Goal: Task Accomplishment & Management: Complete application form

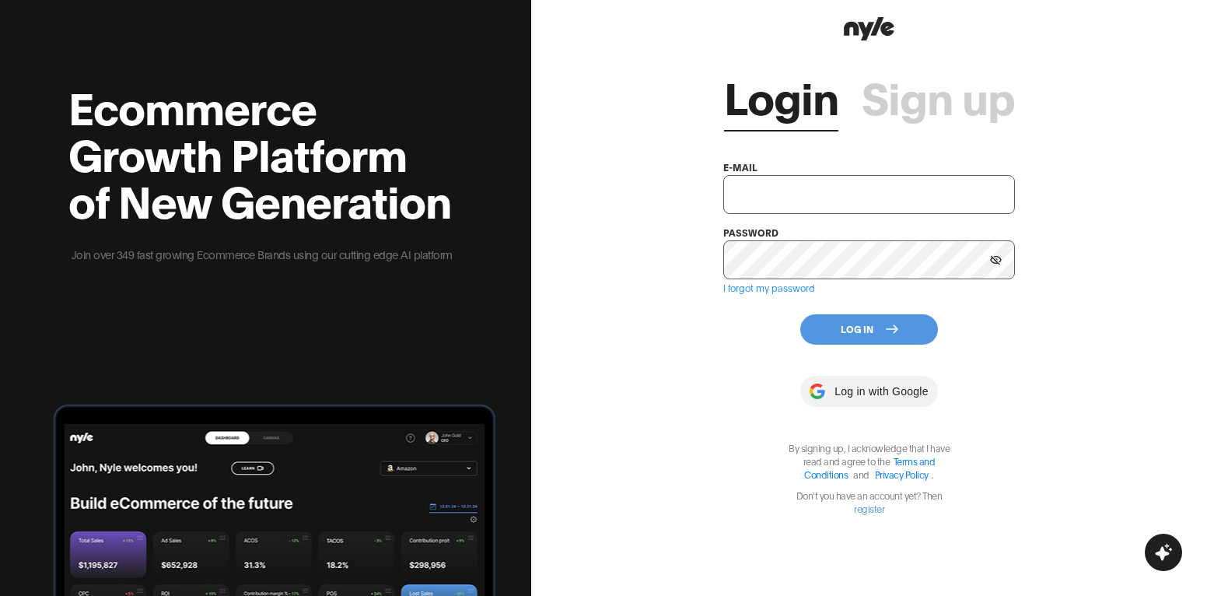
click at [875, 508] on link "register" at bounding box center [869, 508] width 30 height 12
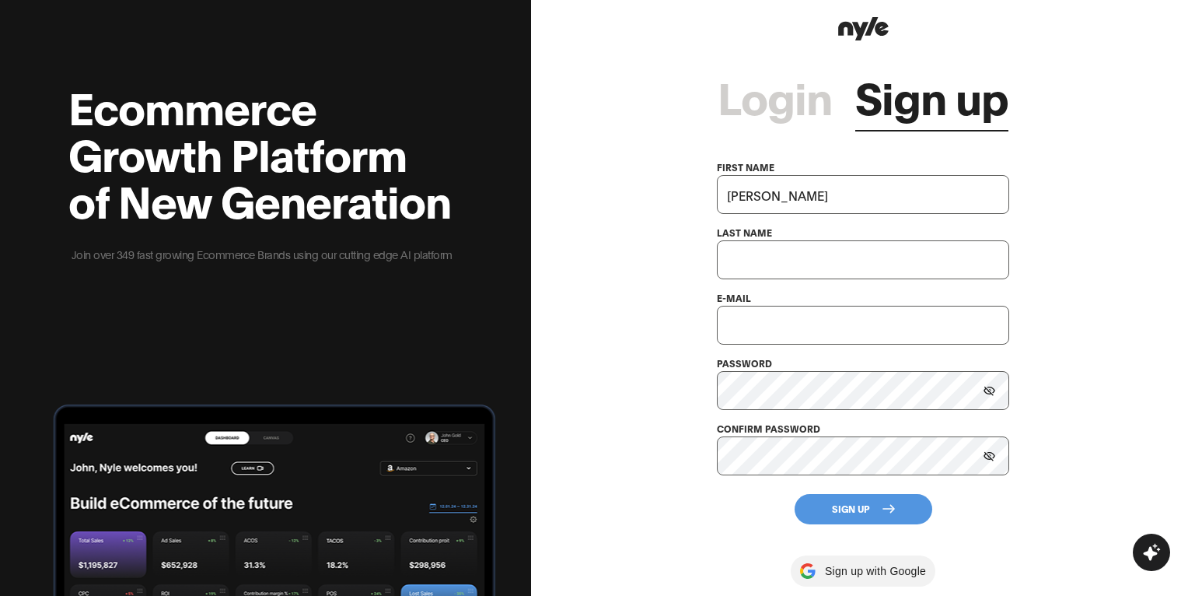
type input "[PERSON_NAME]"
type input "K"
drag, startPoint x: 792, startPoint y: 204, endPoint x: 687, endPoint y: 199, distance: 105.8
click at [687, 199] on div "Login Sign up first name [PERSON_NAME] last name e-mail password confirm passwo…" at bounding box center [863, 298] width 664 height 596
type input "[PERSON_NAME]"
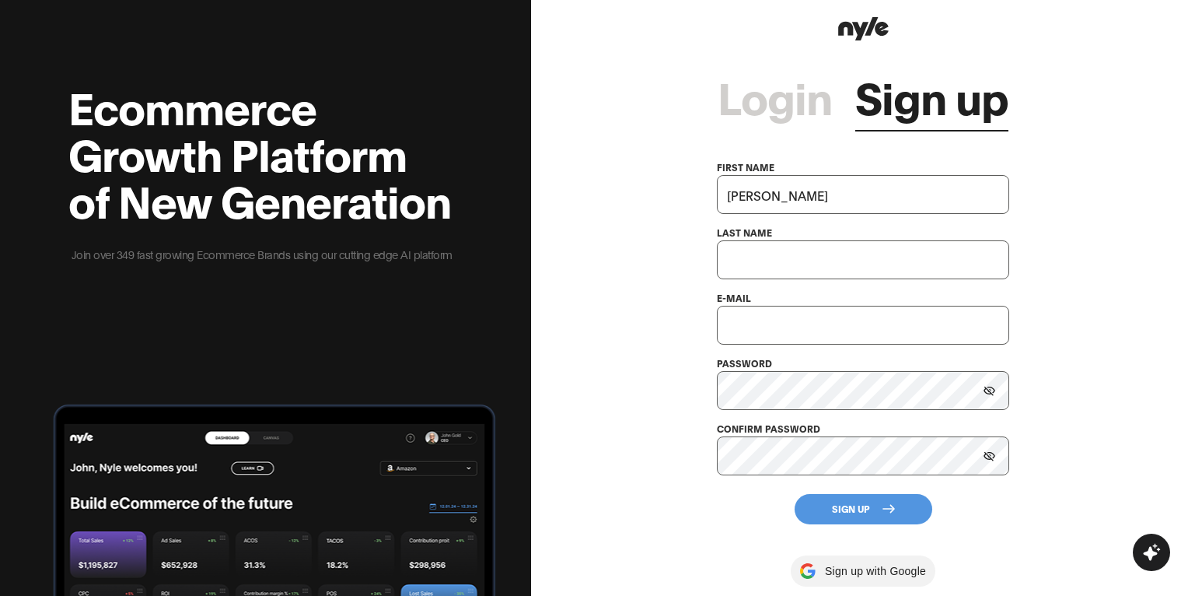
click at [817, 258] on input "text" at bounding box center [863, 259] width 292 height 39
click at [1079, 322] on div "Login Sign up first name [PERSON_NAME] last name Ale e-mail password confirm pa…" at bounding box center [863, 298] width 664 height 596
drag, startPoint x: 782, startPoint y: 260, endPoint x: 648, endPoint y: 267, distance: 134.7
click at [648, 267] on div "Login Sign up first name [PERSON_NAME] last name Ale e-mail password confirm pa…" at bounding box center [863, 298] width 664 height 596
type input "[PERSON_NAME]"
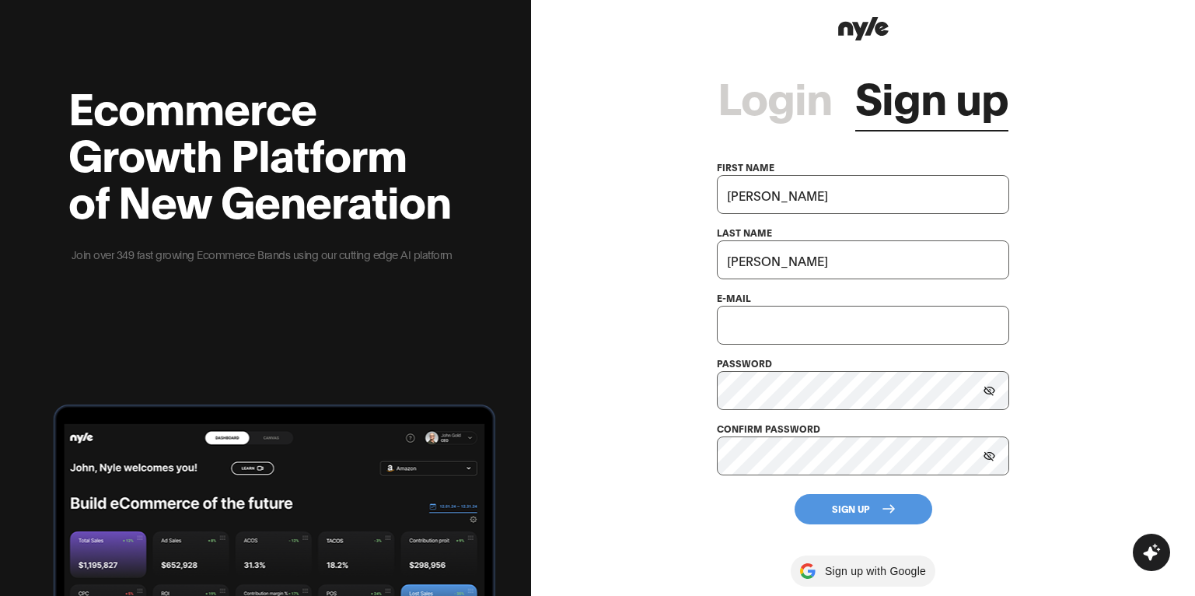
drag, startPoint x: 830, startPoint y: 331, endPoint x: 820, endPoint y: 318, distance: 16.2
paste input "[EMAIL_ADDRESS][DOMAIN_NAME]"
type input "[EMAIL_ADDRESS][DOMAIN_NAME]"
click at [1046, 322] on div "Login Sign up first name [PERSON_NAME] last name [PERSON_NAME] e-mail [EMAIL_AD…" at bounding box center [863, 298] width 664 height 596
click at [1081, 395] on div "Login Sign up first name [PERSON_NAME] last name [PERSON_NAME] e-mail [EMAIL_AD…" at bounding box center [863, 298] width 664 height 596
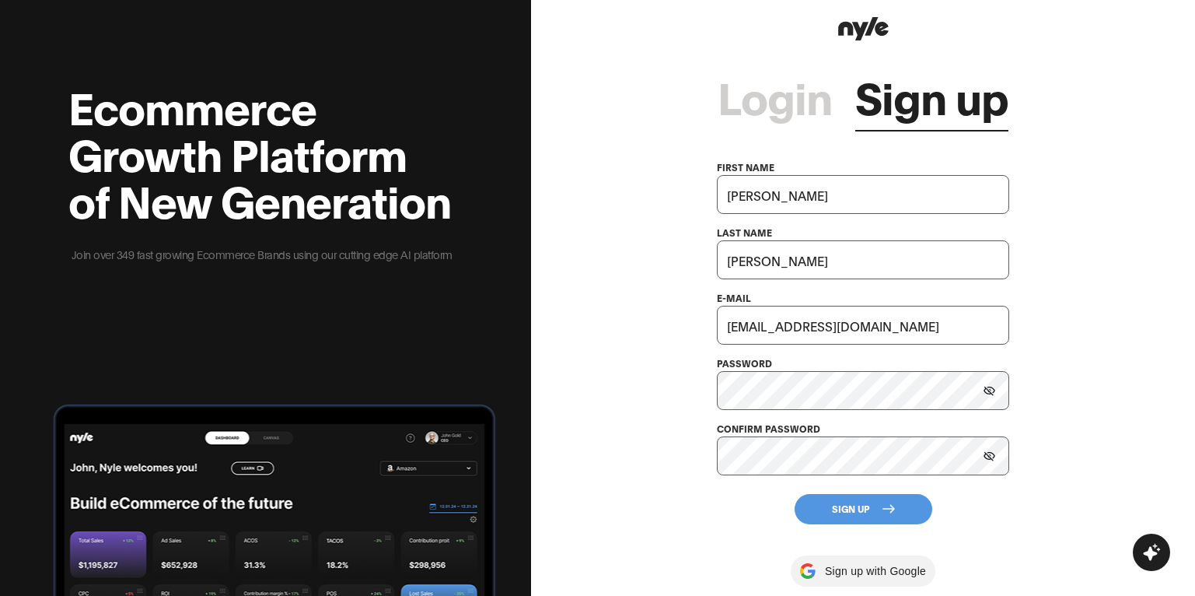
click at [1060, 439] on div "Login Sign up first name [PERSON_NAME] last name [PERSON_NAME] e-mail [EMAIL_AD…" at bounding box center [863, 298] width 664 height 596
click at [889, 510] on icon at bounding box center [888, 508] width 12 height 12
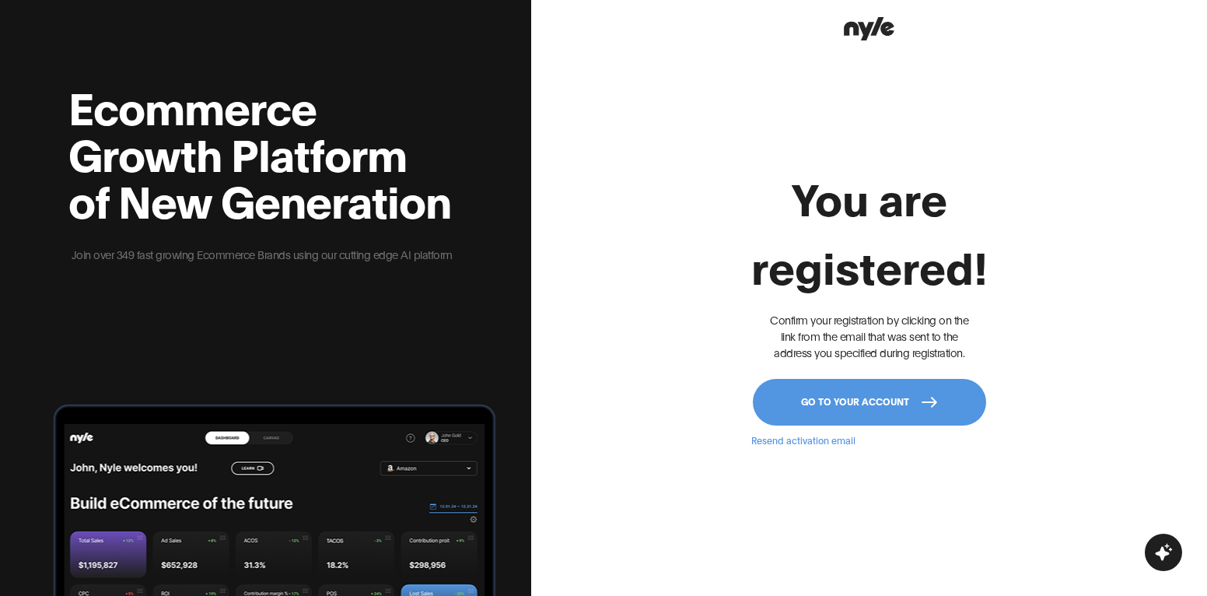
click at [857, 399] on button "Go to your account" at bounding box center [869, 402] width 233 height 47
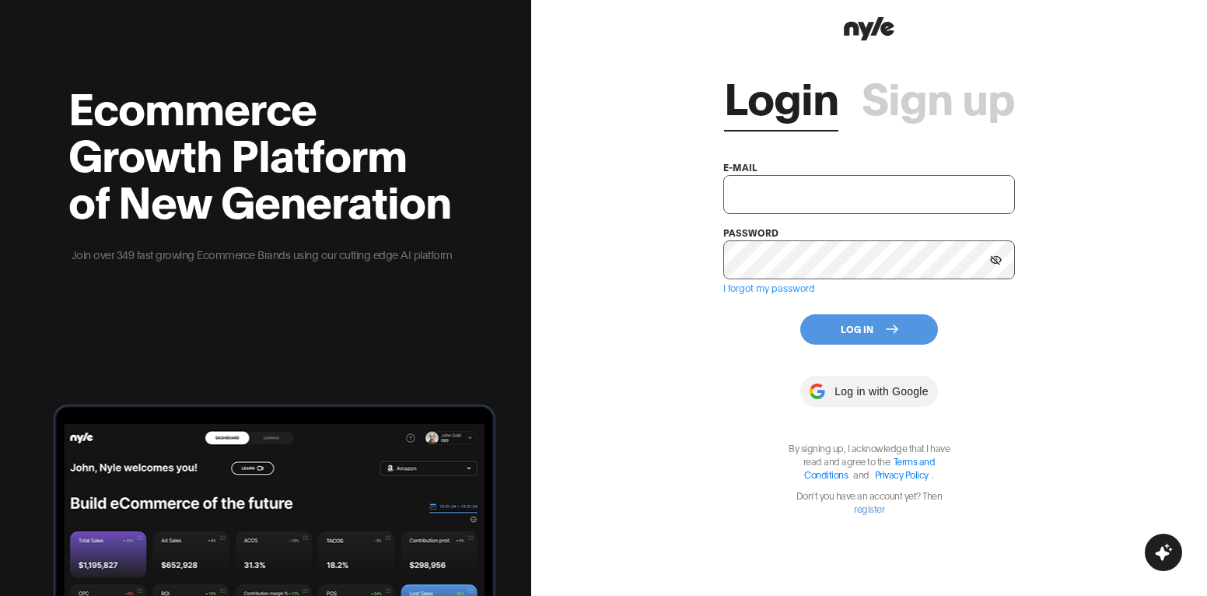
click at [1050, 358] on div "Login Sign up e-mail password I forgot my password Log In Log in with Google By…" at bounding box center [869, 298] width 676 height 596
click at [1106, 426] on div "Login Sign up e-mail password I forgot my password Log In Log in with Google By…" at bounding box center [869, 298] width 676 height 596
